Goal: Find specific page/section: Find specific page/section

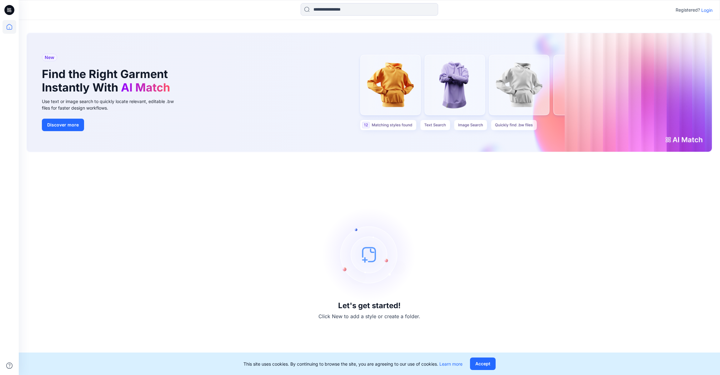
click at [707, 8] on p "Login" at bounding box center [706, 10] width 11 height 7
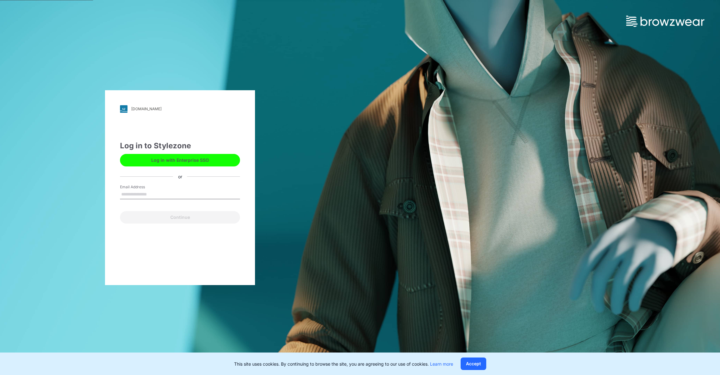
click at [173, 163] on button "Log in with Enterprise SSO" at bounding box center [180, 160] width 120 height 13
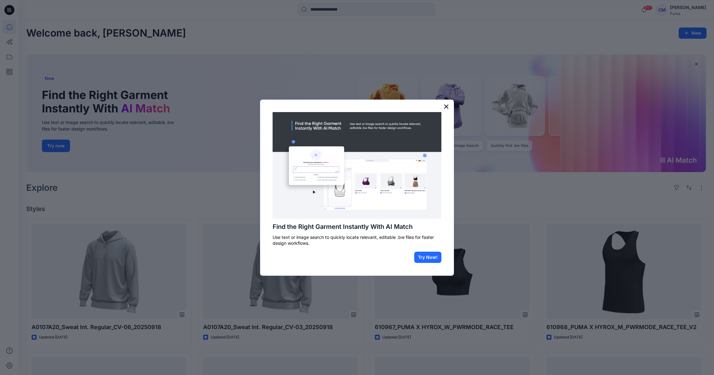
click at [446, 106] on button "×" at bounding box center [446, 107] width 6 height 10
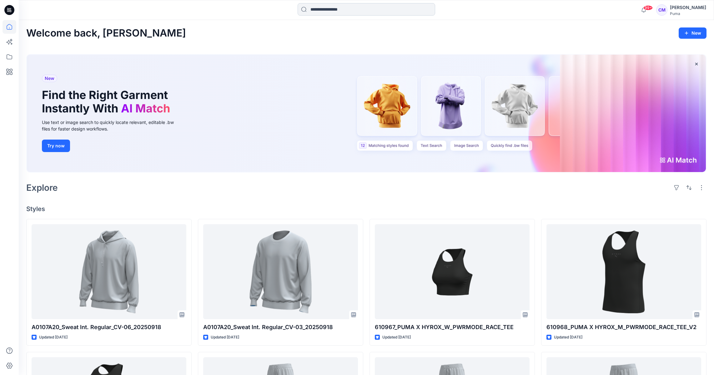
click at [346, 10] on input at bounding box center [367, 9] width 138 height 13
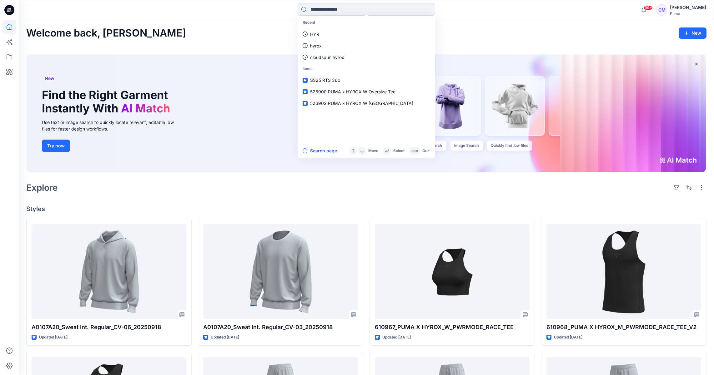
click at [131, 29] on h2 "Welcome back, Casey" at bounding box center [106, 34] width 160 height 12
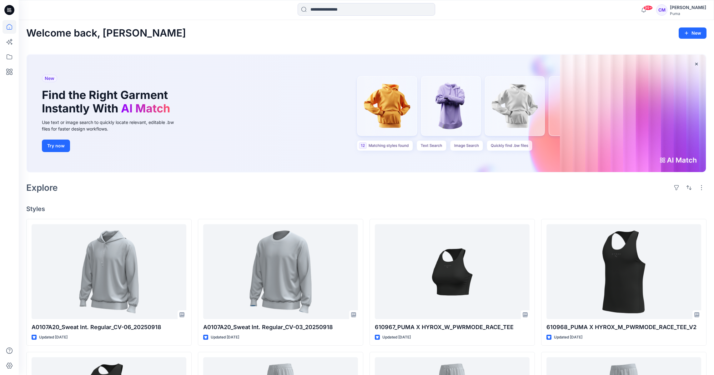
click at [116, 34] on h2 "Welcome back, Casey" at bounding box center [106, 34] width 160 height 12
click at [9, 57] on icon at bounding box center [10, 57] width 14 height 14
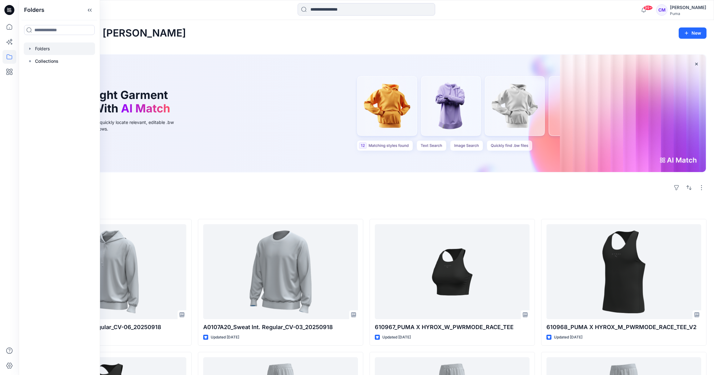
click at [53, 51] on div at bounding box center [59, 49] width 71 height 13
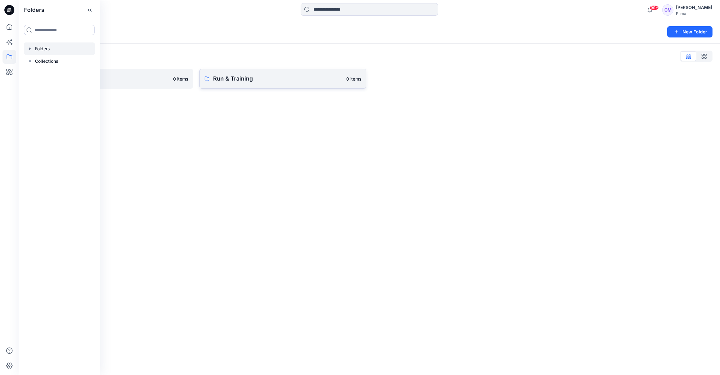
click at [281, 76] on p "Run & Training" at bounding box center [277, 78] width 129 height 9
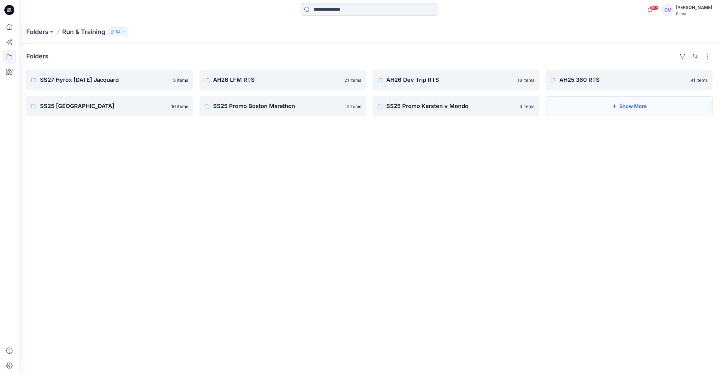
click at [594, 107] on button "Show More" at bounding box center [629, 106] width 167 height 20
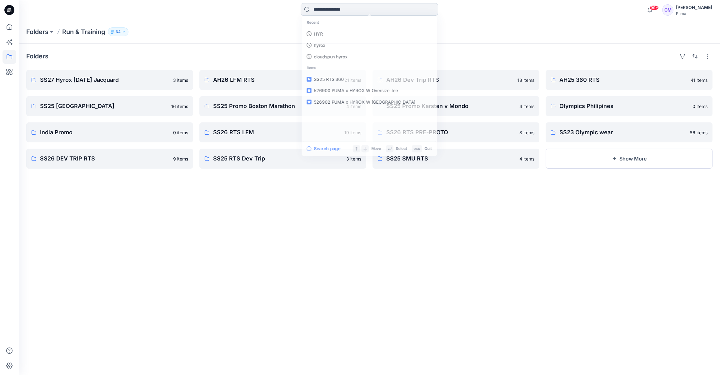
click at [341, 11] on input at bounding box center [370, 9] width 138 height 13
type input "**********"
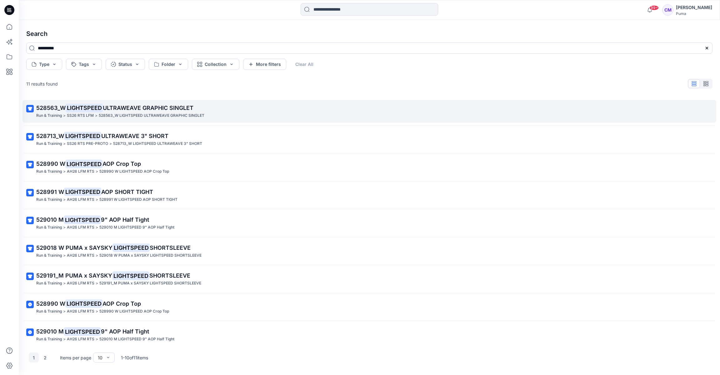
click at [242, 104] on p "528563_W LIGHTSPEED ULTRAWEAVE GRAPHIC SINGLET" at bounding box center [368, 108] width 665 height 9
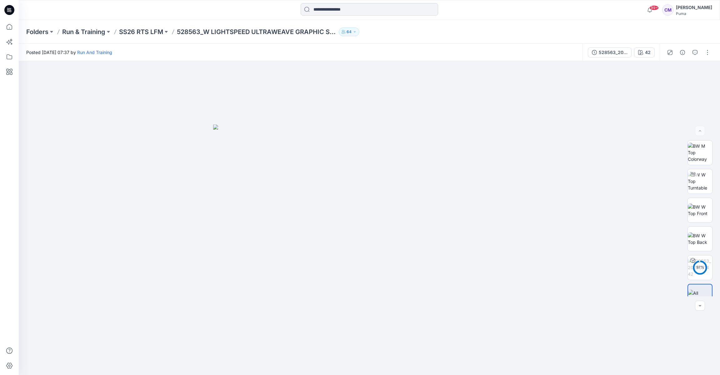
click at [367, 11] on input at bounding box center [370, 9] width 138 height 13
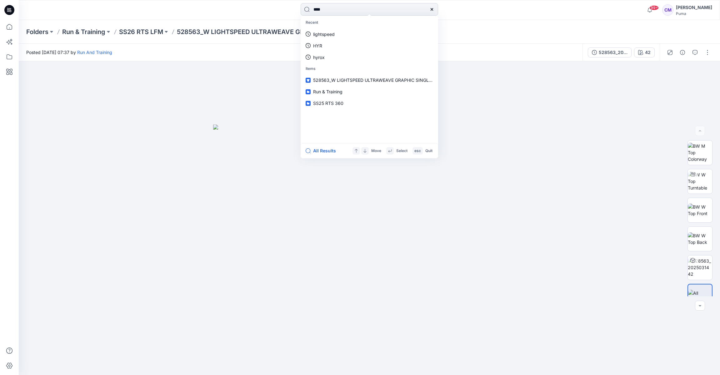
type input "*****"
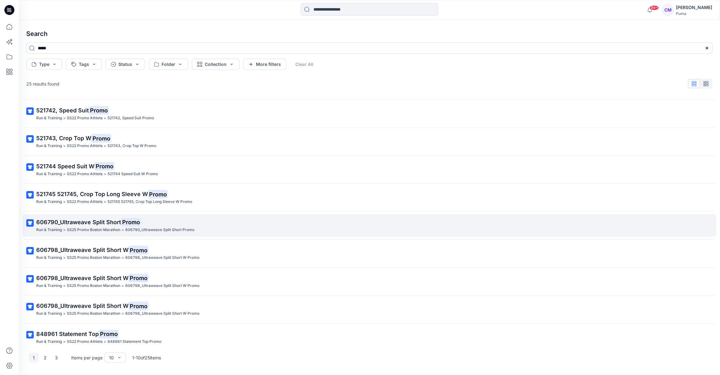
scroll to position [31, 0]
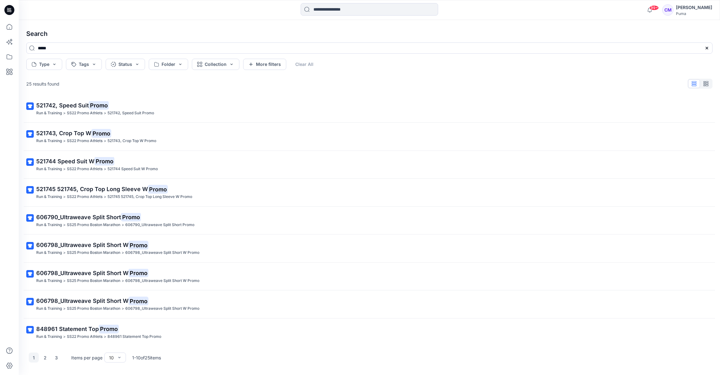
click at [150, 18] on div "99+ Notifications Johnathan Hui shared A0107A20_Sweat Int. Regular_CV-06_202509…" at bounding box center [369, 10] width 701 height 20
